Goal: Transaction & Acquisition: Purchase product/service

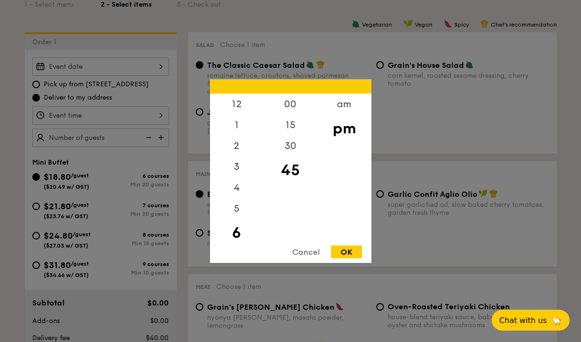
scroll to position [21, 0]
click at [141, 117] on div at bounding box center [290, 171] width 581 height 342
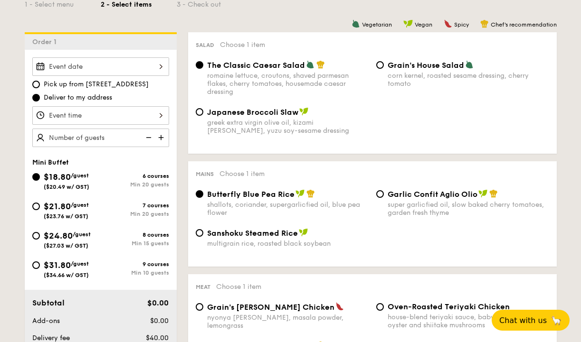
click at [142, 142] on img at bounding box center [148, 138] width 14 height 18
click at [148, 137] on img at bounding box center [148, 138] width 14 height 18
click at [161, 136] on img at bounding box center [162, 138] width 14 height 18
click at [151, 138] on img at bounding box center [148, 138] width 14 height 18
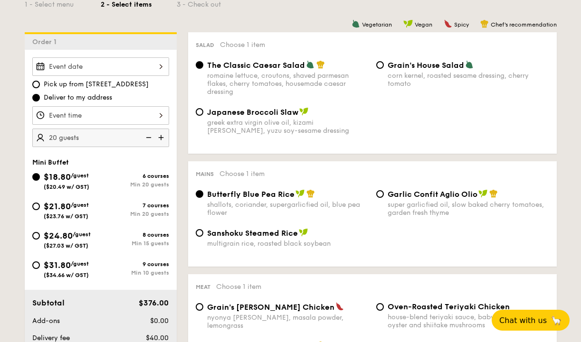
click at [151, 138] on img at bounding box center [148, 138] width 14 height 18
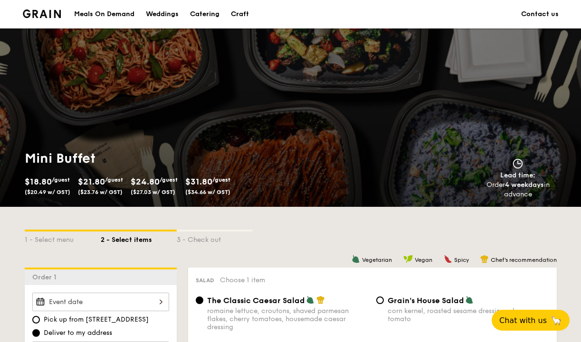
scroll to position [0, 0]
type input "20 guests"
click at [52, 241] on div "1 - Select menu" at bounding box center [63, 238] width 76 height 13
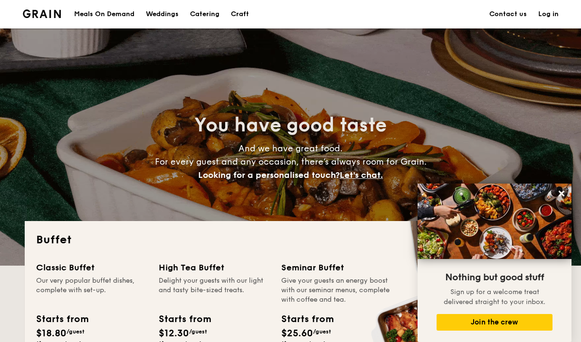
click at [109, 12] on div "Meals On Demand" at bounding box center [104, 14] width 60 height 28
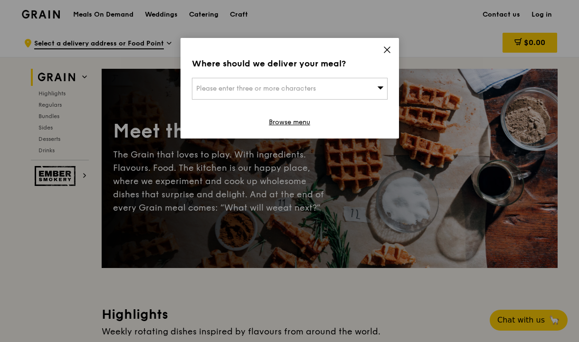
click at [296, 93] on div "Please enter three or more characters" at bounding box center [290, 89] width 196 height 22
click at [389, 47] on icon at bounding box center [387, 50] width 9 height 9
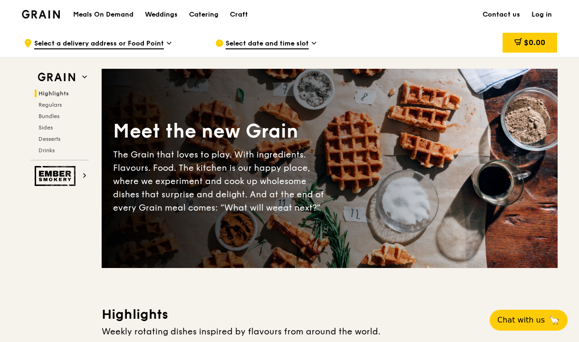
click at [287, 42] on span "Select date and time slot" at bounding box center [267, 44] width 83 height 10
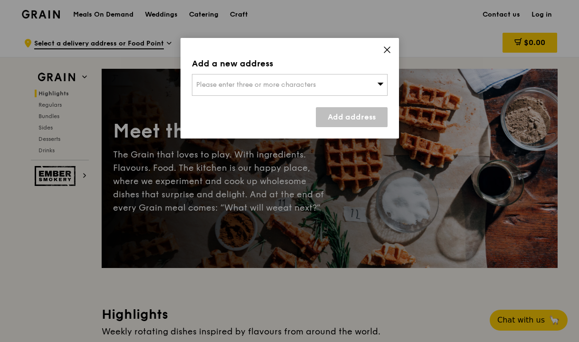
click at [386, 52] on icon at bounding box center [387, 50] width 9 height 9
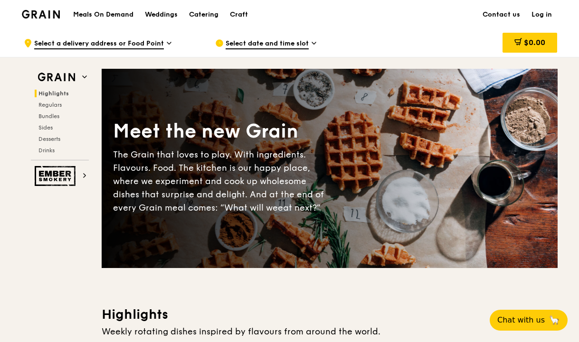
click at [204, 9] on div "Catering" at bounding box center [203, 14] width 29 height 28
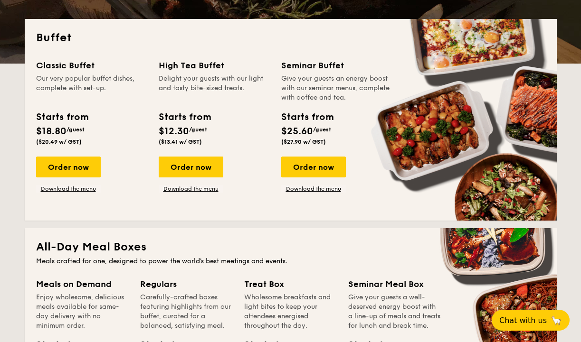
scroll to position [203, 0]
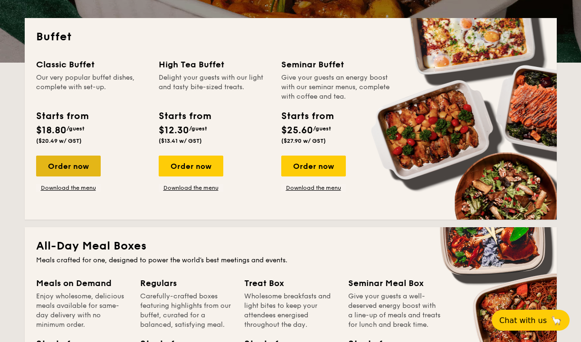
click at [75, 162] on div "Order now" at bounding box center [68, 166] width 65 height 21
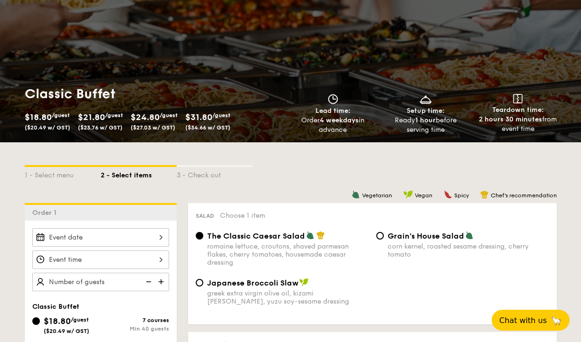
scroll to position [140, 0]
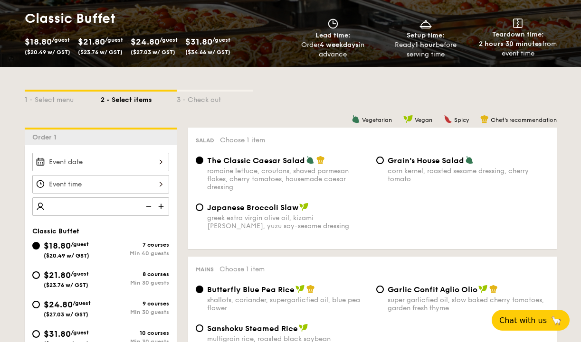
type input "5"
type input "4"
click at [146, 206] on img at bounding box center [148, 207] width 14 height 18
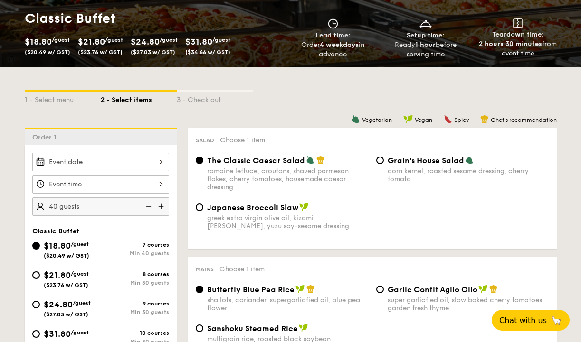
click at [146, 206] on img at bounding box center [148, 207] width 14 height 18
type input "4"
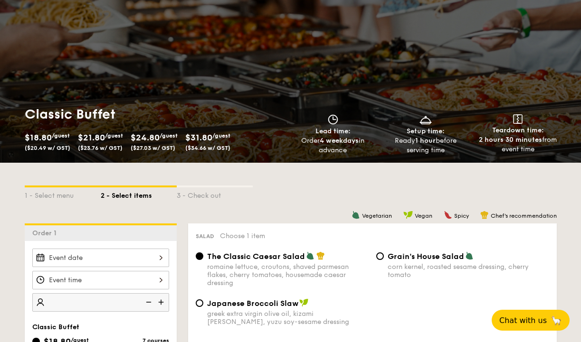
scroll to position [17, 0]
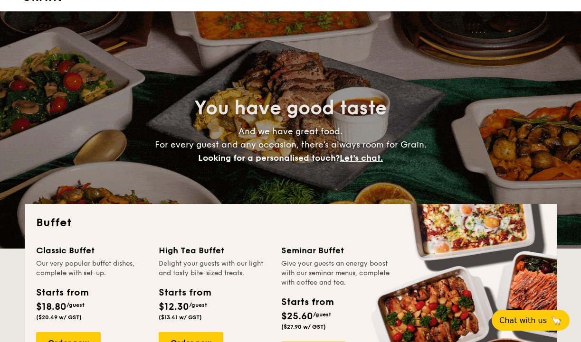
scroll to position [203, 0]
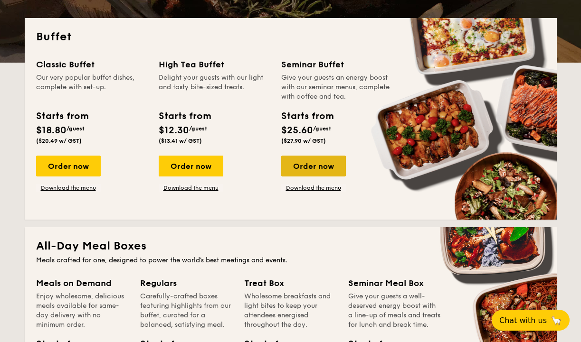
click at [314, 164] on div "Order now" at bounding box center [313, 166] width 65 height 21
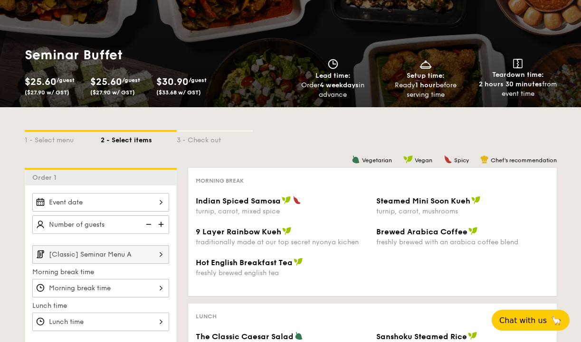
scroll to position [94, 0]
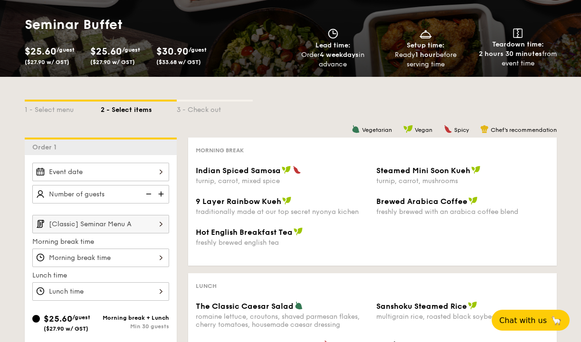
click at [120, 223] on input "[Classic] Seminar Menu A" at bounding box center [100, 224] width 137 height 19
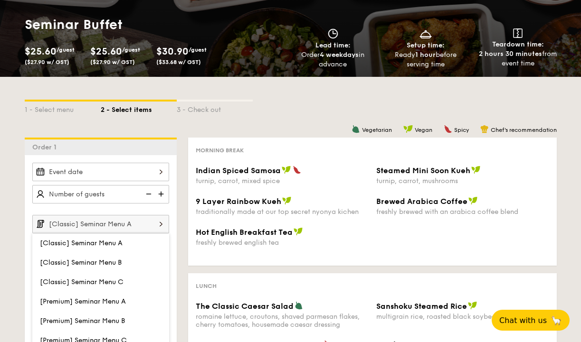
click at [120, 223] on input "[Classic] Seminar Menu A" at bounding box center [100, 224] width 137 height 19
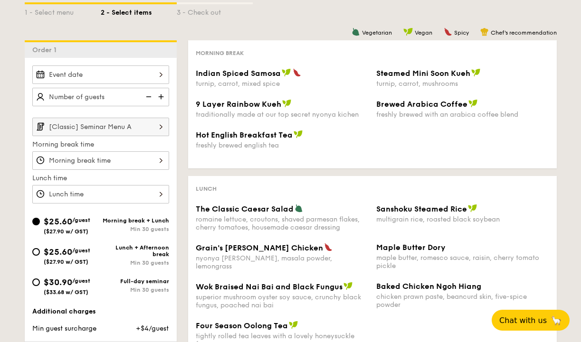
scroll to position [192, 0]
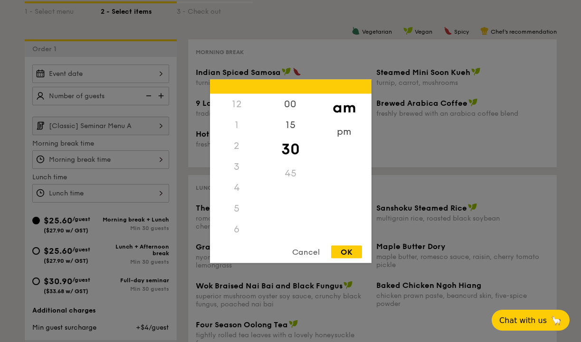
click at [94, 162] on div "12 1 2 3 4 5 6 7 8 9 10 11 00 15 30 45 am pm Cancel OK" at bounding box center [100, 160] width 137 height 19
click at [94, 162] on div at bounding box center [290, 171] width 581 height 342
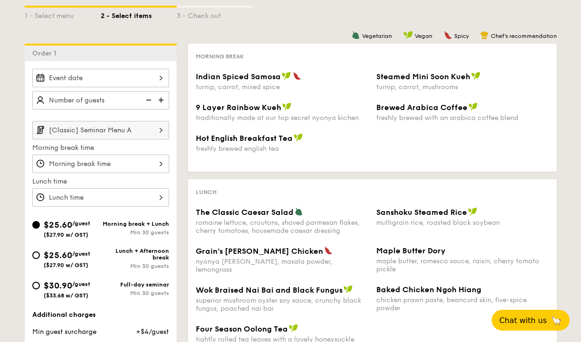
scroll to position [120, 0]
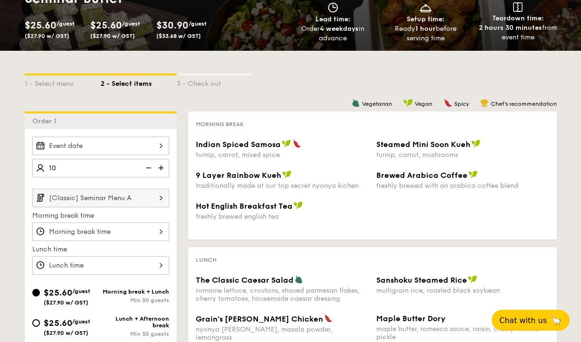
type input "20"
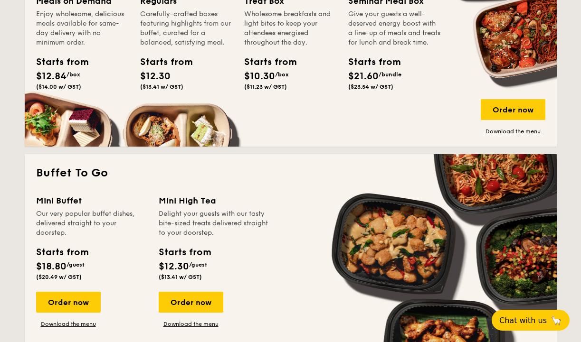
scroll to position [531, 0]
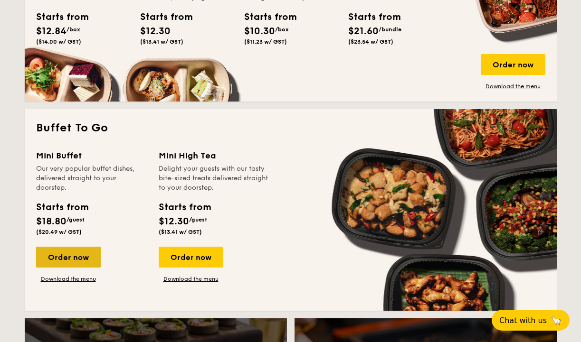
click at [66, 262] on div "Order now" at bounding box center [68, 257] width 65 height 21
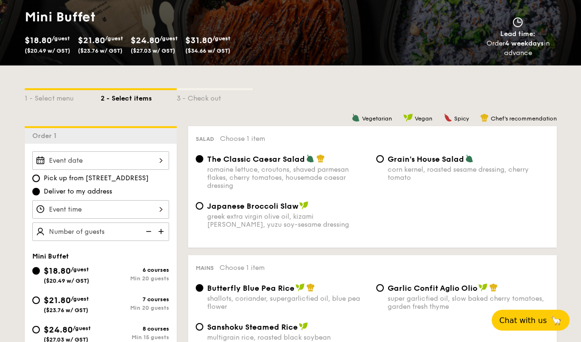
scroll to position [152, 0]
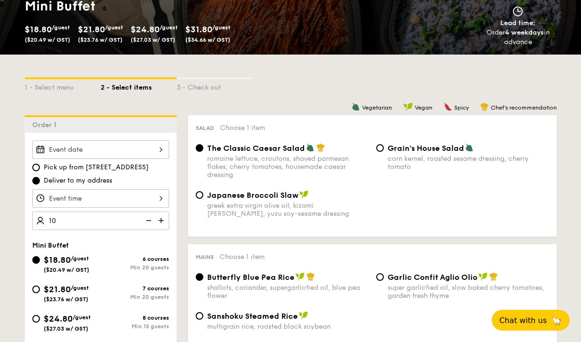
type input "20"
